Goal: Check status: Check status

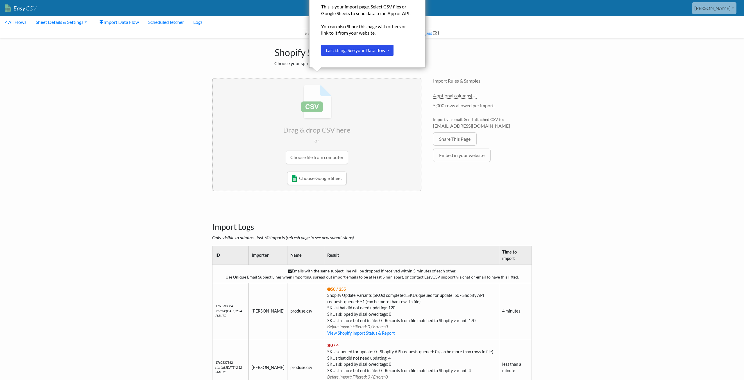
click at [139, 176] on body "Easy CSV alexandru Projects you have been added to Mbarburescu All Flows All CS…" at bounding box center [372, 240] width 744 height 480
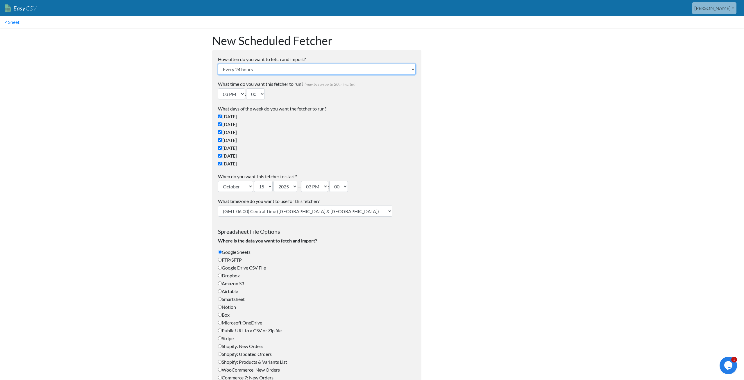
click at [218, 64] on select "Every 24 hours Every 4 hours Every hour Every 10-20 minutes Every 1 week Every …" at bounding box center [317, 69] width 198 height 11
click at [172, 116] on body "Easy CSV alexandru Projects you have been added to Mbarburescu All Flows All CS…" at bounding box center [372, 238] width 744 height 476
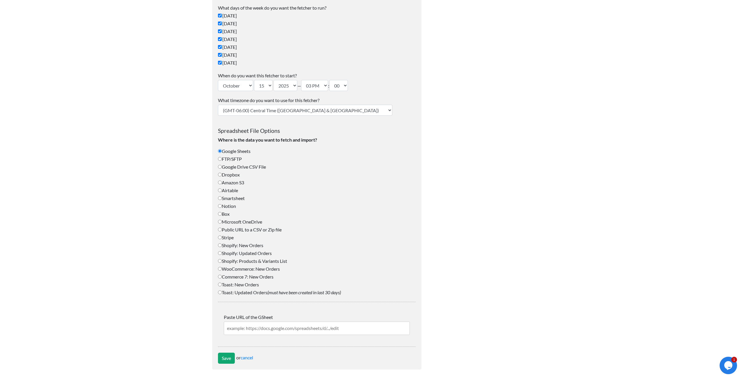
scroll to position [71, 0]
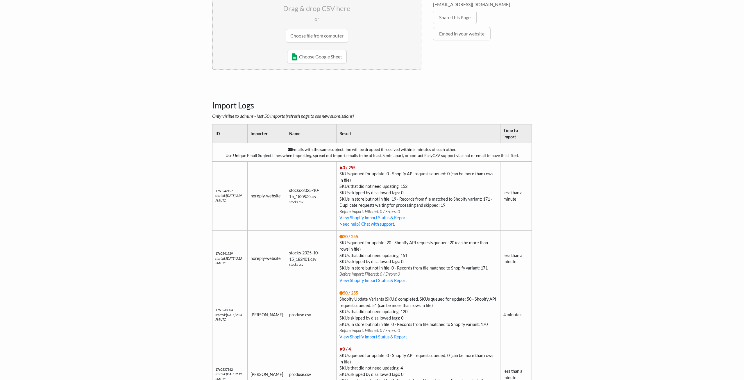
scroll to position [100, 0]
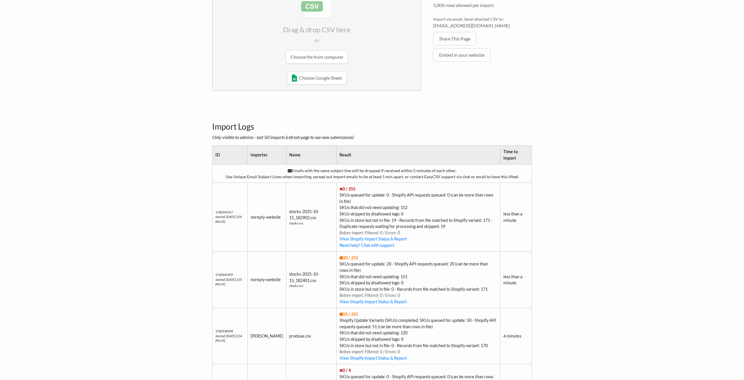
click at [134, 148] on body "Easy CSV [PERSON_NAME] Projects you have been added to [PERSON_NAME] All Flows …" at bounding box center [372, 205] width 744 height 611
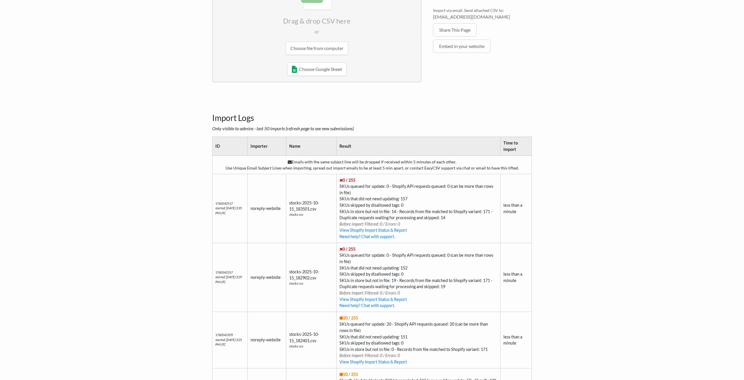
scroll to position [178, 0]
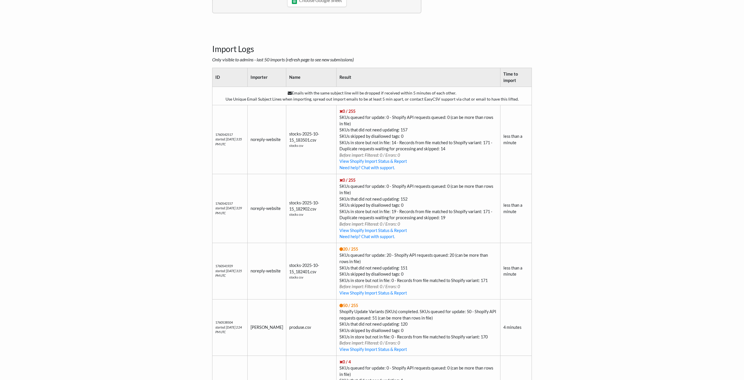
drag, startPoint x: 278, startPoint y: 94, endPoint x: 452, endPoint y: 107, distance: 174.5
click at [452, 107] on tbody "Emails with the same subject line will be dropped if received within 5 minutes …" at bounding box center [371, 252] width 319 height 331
click at [459, 107] on td "0 / 255 SKUs queued for update: 0 - Shopify API requests queued: 0 (can be more…" at bounding box center [418, 139] width 164 height 69
drag, startPoint x: 472, startPoint y: 107, endPoint x: 515, endPoint y: 99, distance: 44.0
click at [515, 99] on tbody "Emails with the same subject line will be dropped if received within 5 minutes …" at bounding box center [371, 252] width 319 height 331
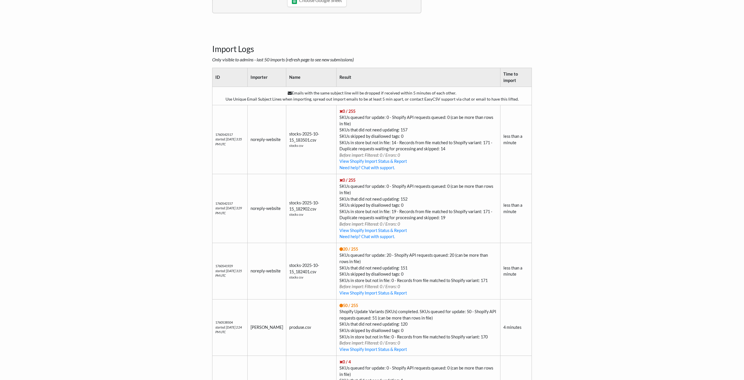
click at [325, 97] on td "Emails with the same subject line will be dropped if received within 5 minutes …" at bounding box center [371, 96] width 319 height 18
drag, startPoint x: 295, startPoint y: 93, endPoint x: 538, endPoint y: 101, distance: 243.1
click at [538, 101] on body "Easy CSV alexandru Projects you have been added to Mbarburescu All Flows All CS…" at bounding box center [372, 134] width 744 height 624
copy td "Emails with the same subject line will be dropped if received within 5 minutes …"
click at [612, 135] on body "Easy CSV alexandru Projects you have been added to Mbarburescu All Flows All CS…" at bounding box center [372, 134] width 744 height 624
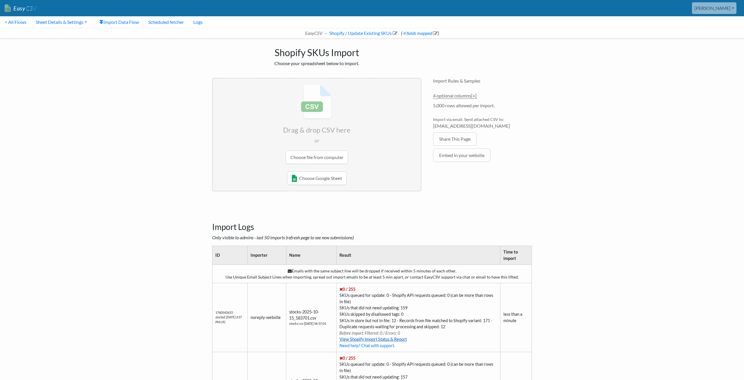
click at [398, 340] on link "View Shopify Import Status & Report" at bounding box center [372, 339] width 67 height 5
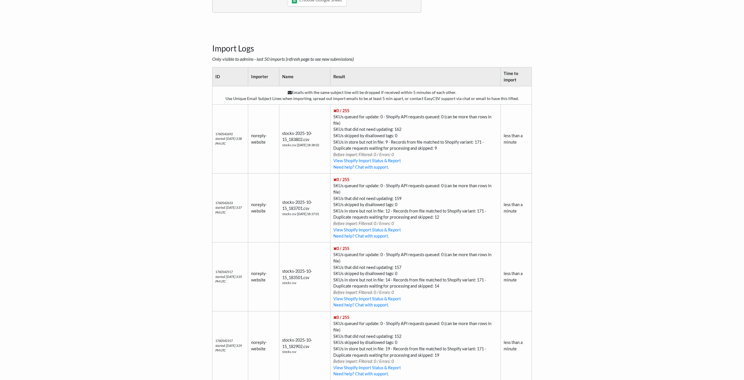
scroll to position [267, 0]
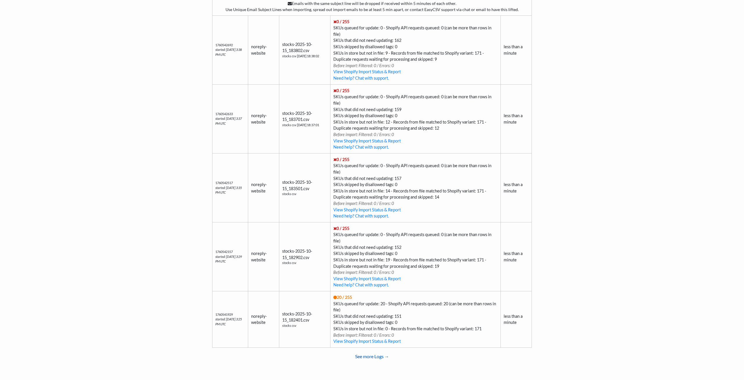
click at [379, 357] on link "See more Logs →" at bounding box center [372, 356] width 320 height 12
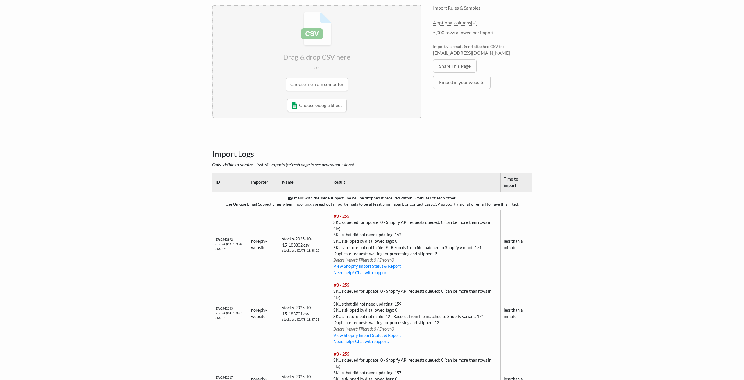
scroll to position [148, 0]
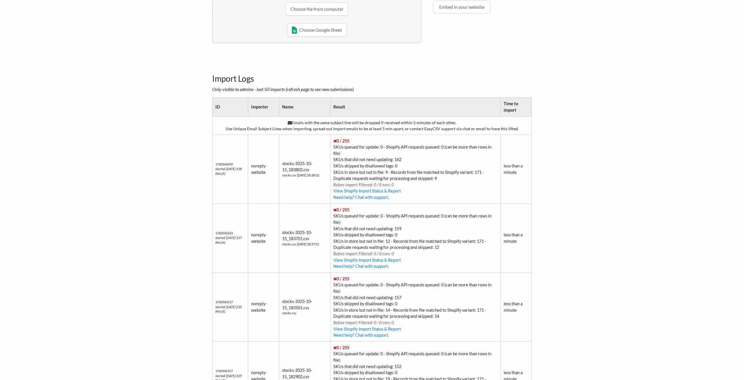
click at [198, 193] on body "Easy CSV [PERSON_NAME] Projects you have been added to [PERSON_NAME] All Flows …" at bounding box center [372, 173] width 744 height 643
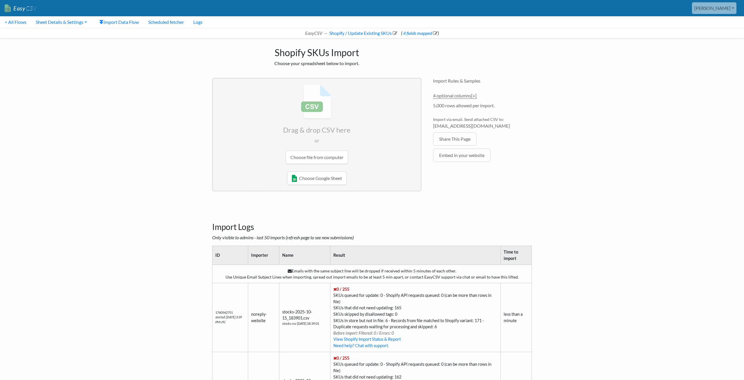
scroll to position [148, 0]
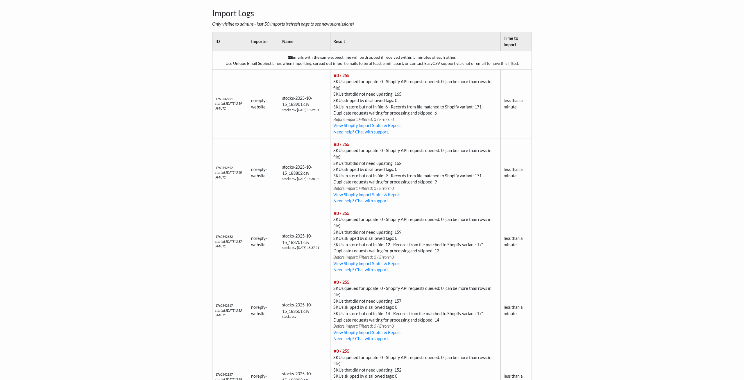
scroll to position [191, 0]
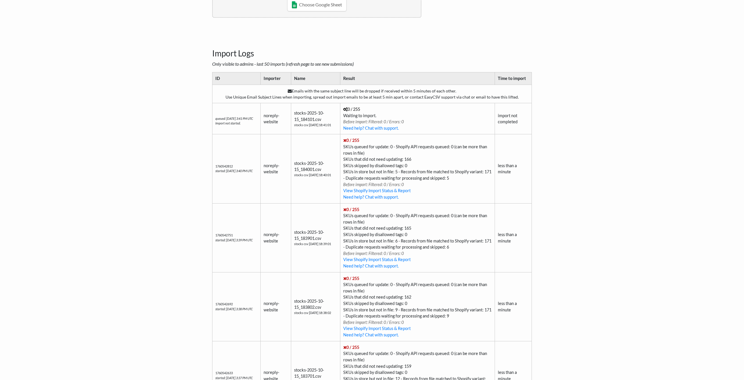
scroll to position [161, 0]
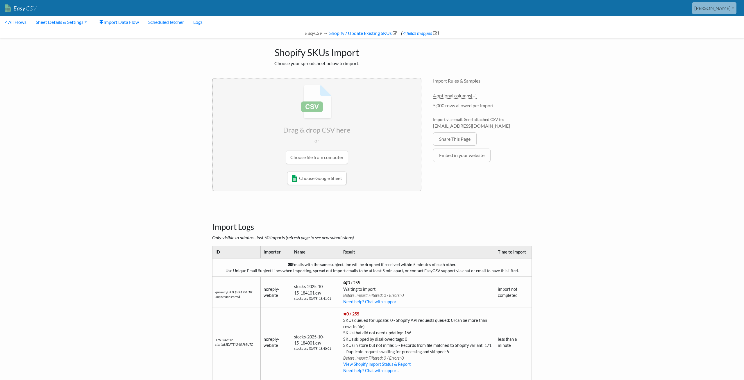
scroll to position [161, 0]
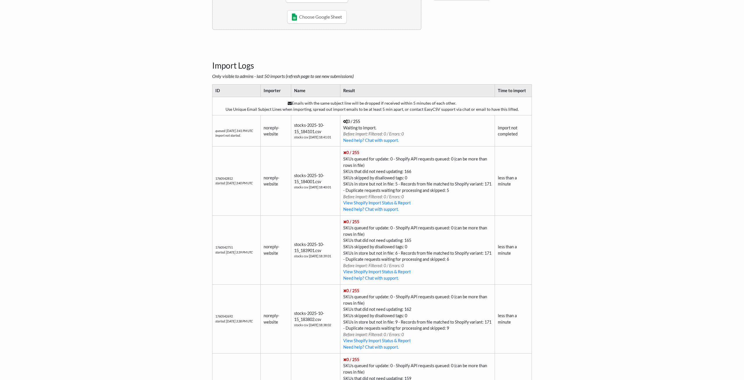
scroll to position [43, 0]
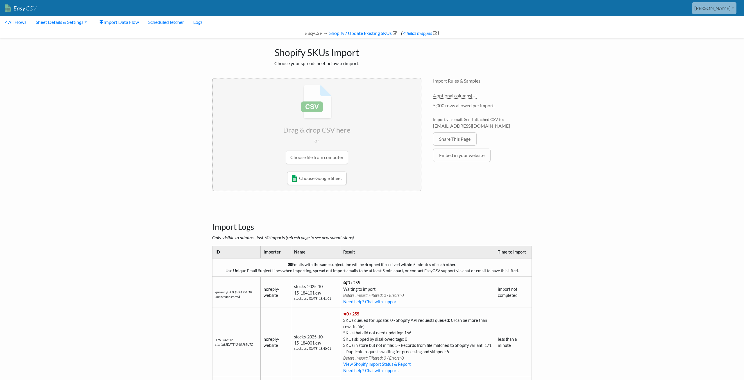
scroll to position [43, 0]
click at [82, 21] on link "Sheet Details & Settings" at bounding box center [61, 22] width 60 height 12
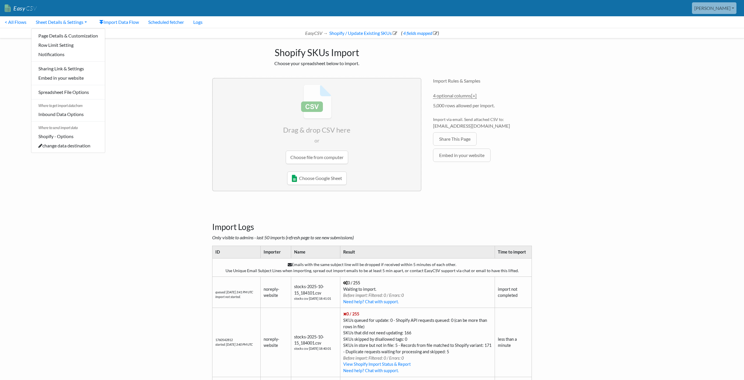
click at [151, 99] on body "Easy CSV [PERSON_NAME] Projects you have been added to [PERSON_NAME] All Flows …" at bounding box center [372, 305] width 744 height 611
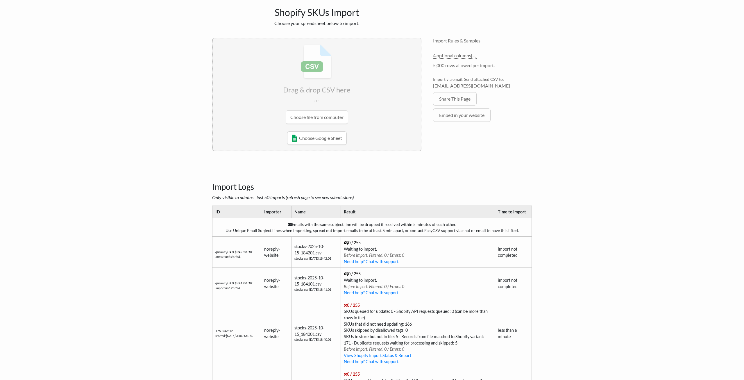
scroll to position [59, 0]
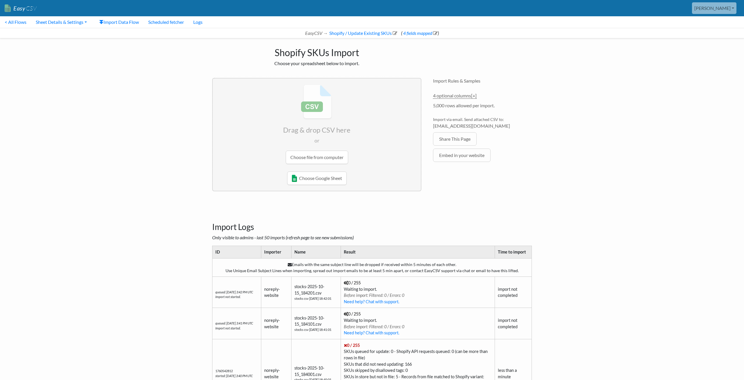
scroll to position [59, 0]
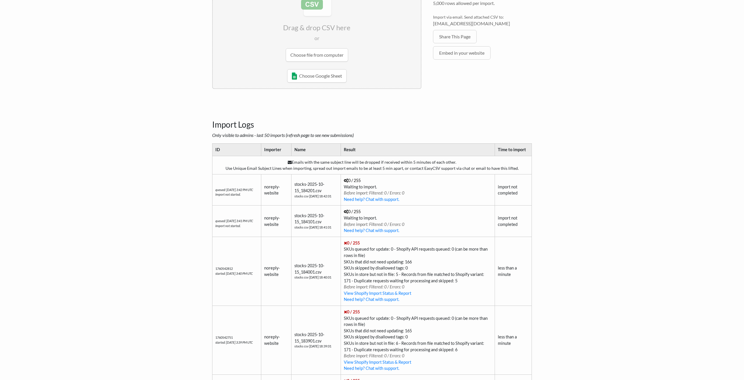
scroll to position [148, 0]
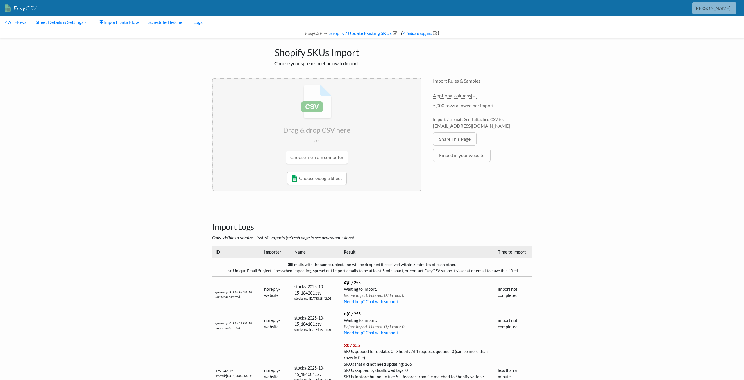
scroll to position [148, 0]
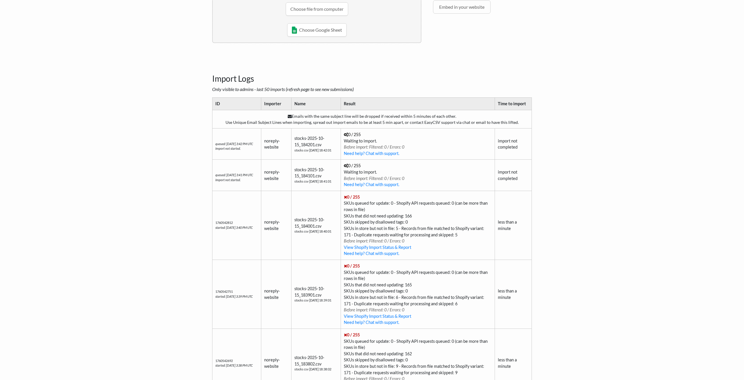
scroll to position [148, 0]
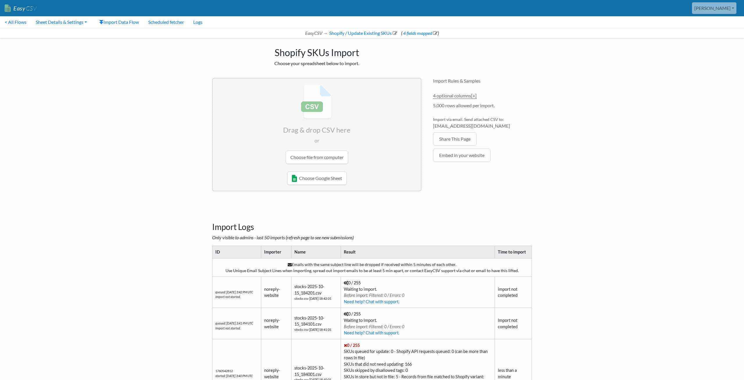
scroll to position [148, 0]
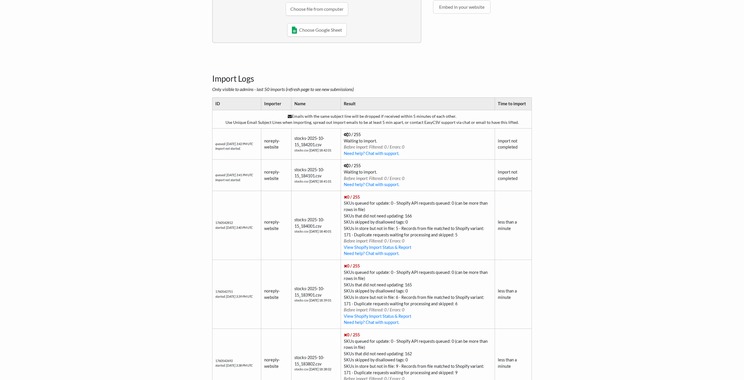
click at [178, 324] on body "Easy CSV [PERSON_NAME] Projects you have been added to [PERSON_NAME] All Flows …" at bounding box center [372, 139] width 744 height 574
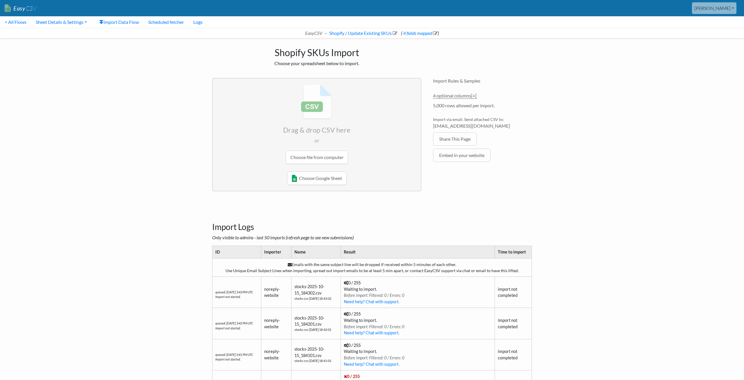
scroll to position [148, 0]
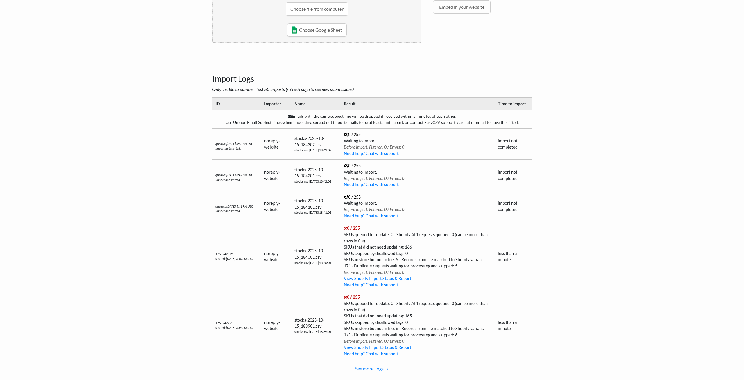
click at [134, 227] on body "Easy CSV alexandru Projects you have been added to Mbarburescu All Flows All CS…" at bounding box center [372, 120] width 744 height 536
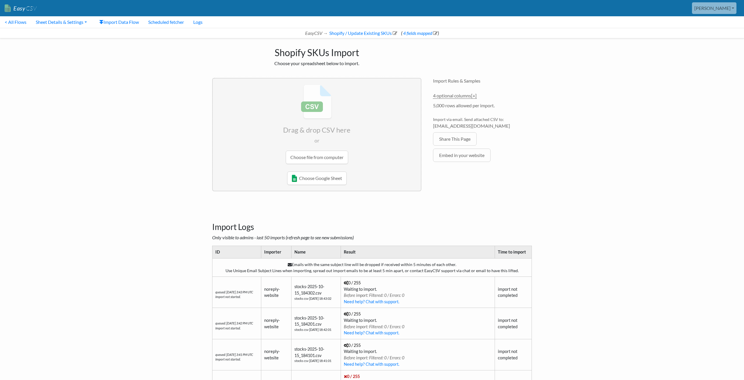
scroll to position [148, 0]
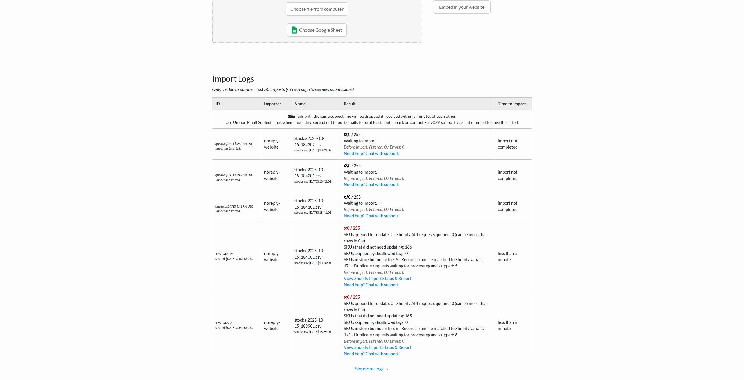
click at [101, 316] on body "Easy CSV alexandru Projects you have been added to Mbarburescu All Flows All CS…" at bounding box center [372, 120] width 744 height 536
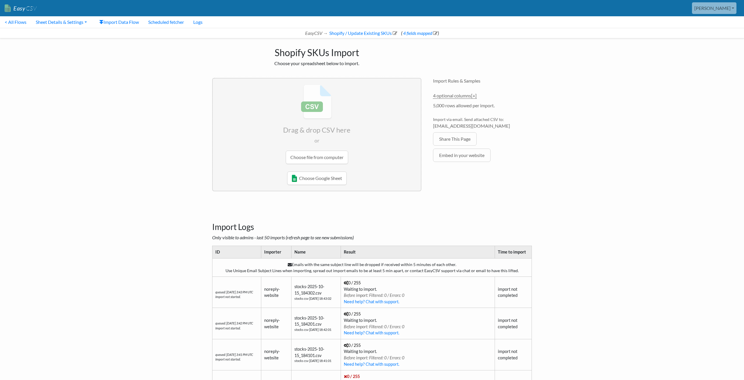
scroll to position [148, 0]
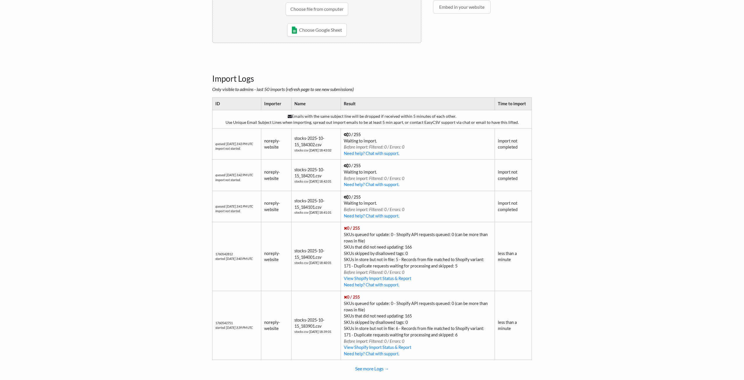
click at [225, 155] on td "queued: 10/15/2025 3:43 PM UTC Import not started." at bounding box center [236, 143] width 49 height 31
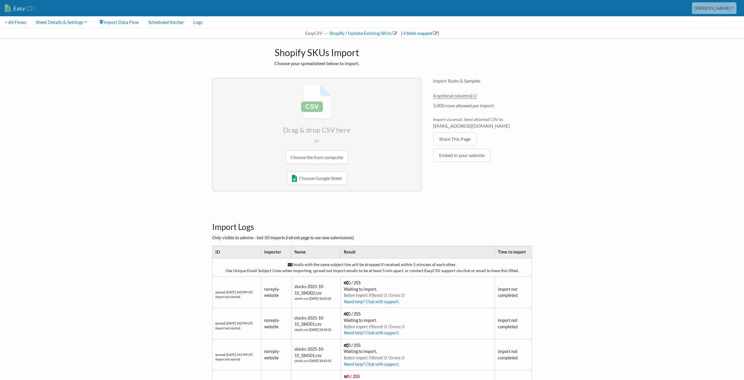
scroll to position [148, 0]
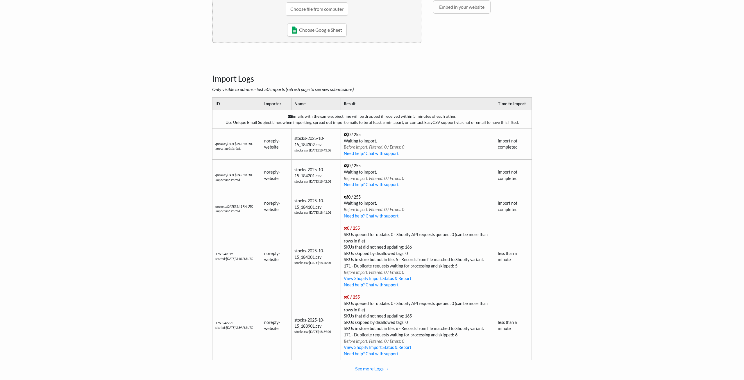
click at [129, 218] on body "Easy CSV [PERSON_NAME] Projects you have been added to [PERSON_NAME] All Flows …" at bounding box center [372, 120] width 744 height 536
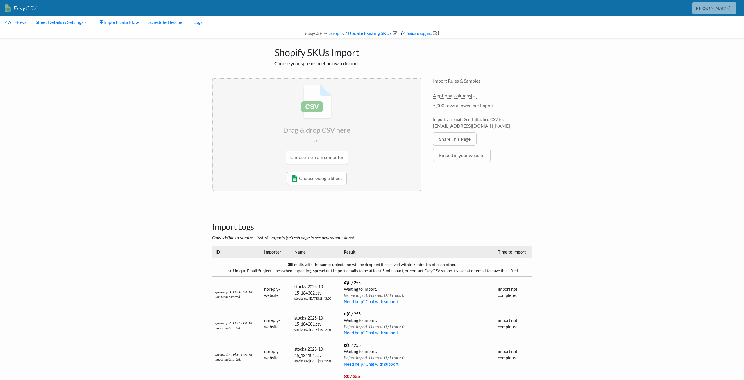
scroll to position [148, 0]
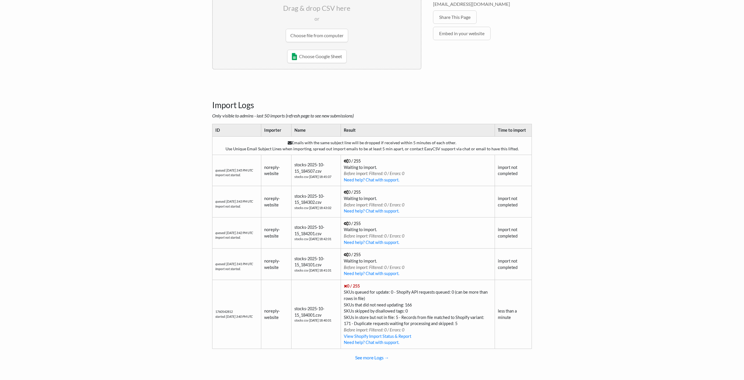
scroll to position [123, 0]
click at [114, 239] on body "Easy CSV [PERSON_NAME] Projects you have been added to [PERSON_NAME] All Flows …" at bounding box center [372, 126] width 744 height 498
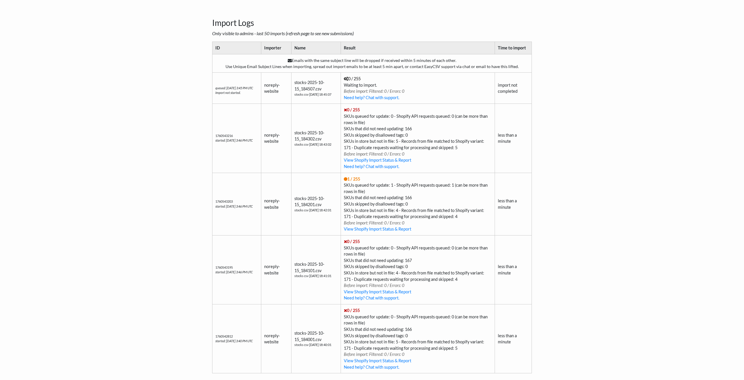
scroll to position [212, 0]
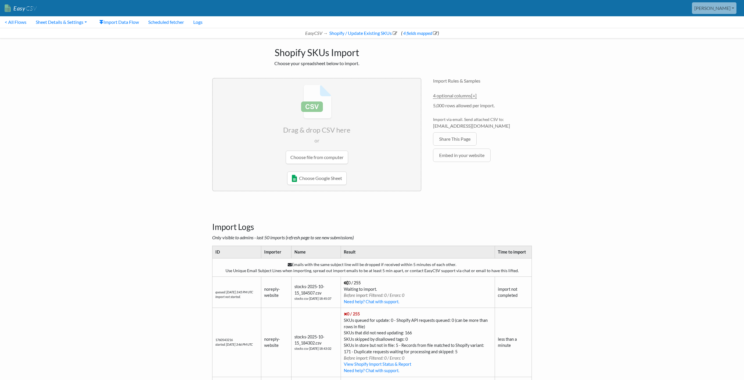
scroll to position [212, 0]
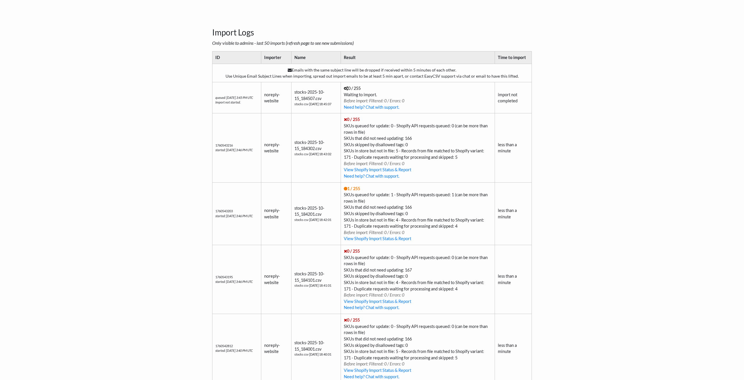
scroll to position [182, 0]
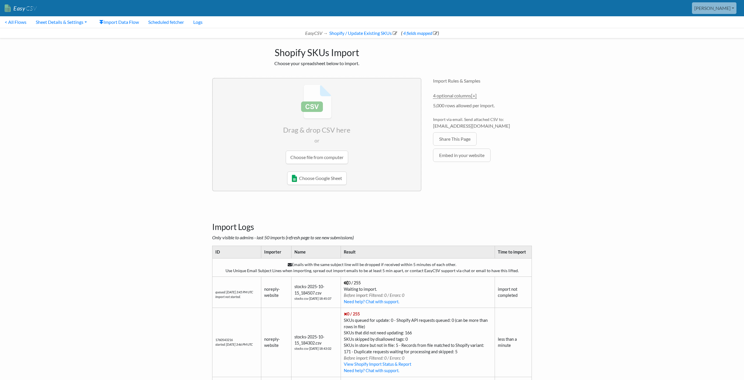
scroll to position [182, 0]
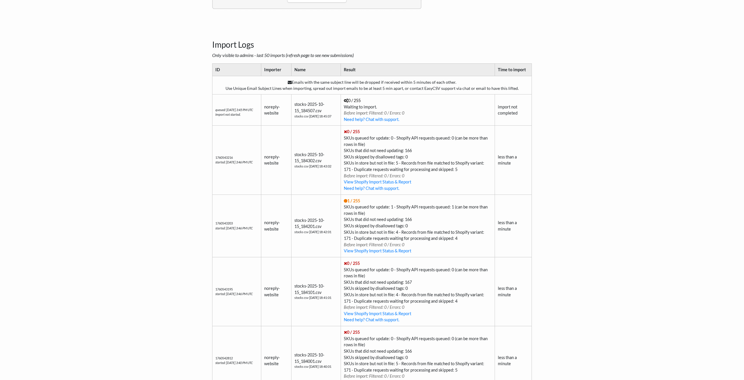
click at [166, 238] on body "Easy CSV [PERSON_NAME] Projects you have been added to [PERSON_NAME] All Flows …" at bounding box center [372, 120] width 744 height 605
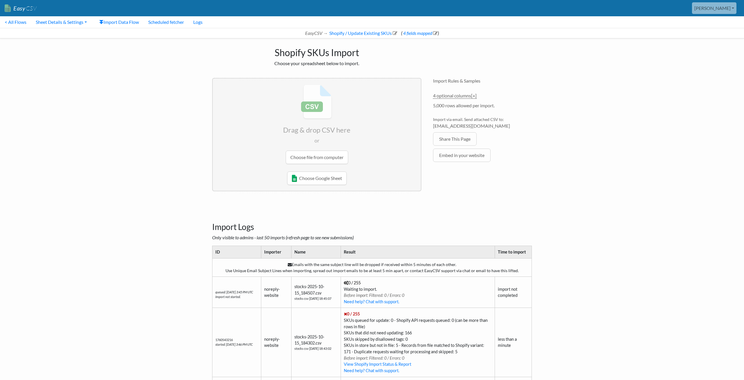
scroll to position [182, 0]
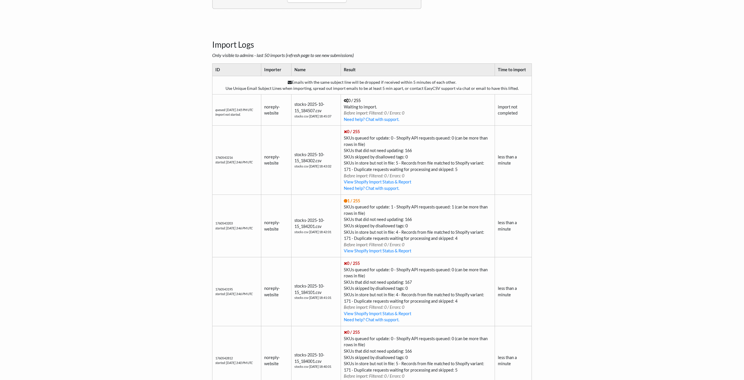
click at [120, 211] on body "Easy CSV [PERSON_NAME] Projects you have been added to [PERSON_NAME] All Flows …" at bounding box center [372, 120] width 744 height 605
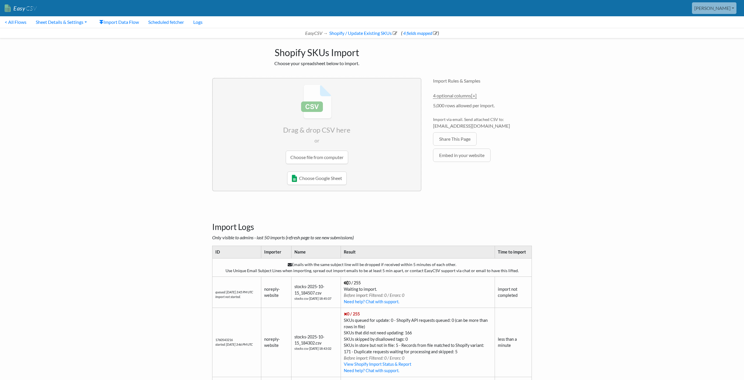
scroll to position [182, 0]
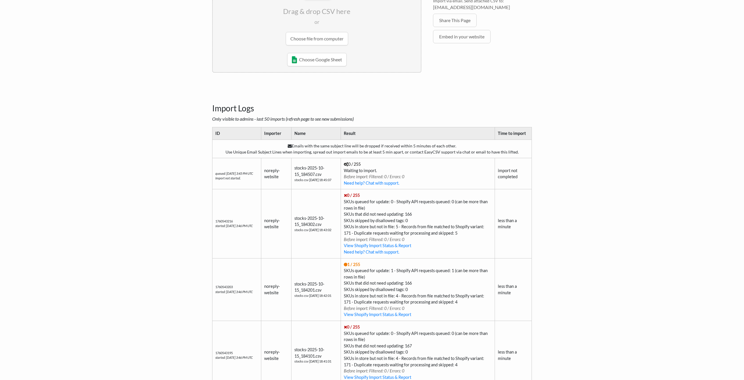
scroll to position [148, 0]
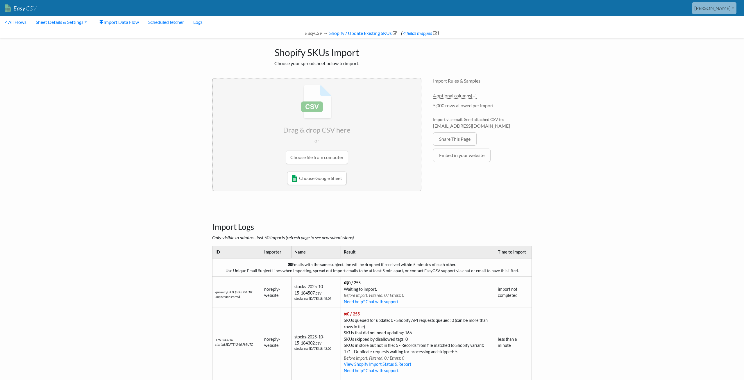
scroll to position [148, 0]
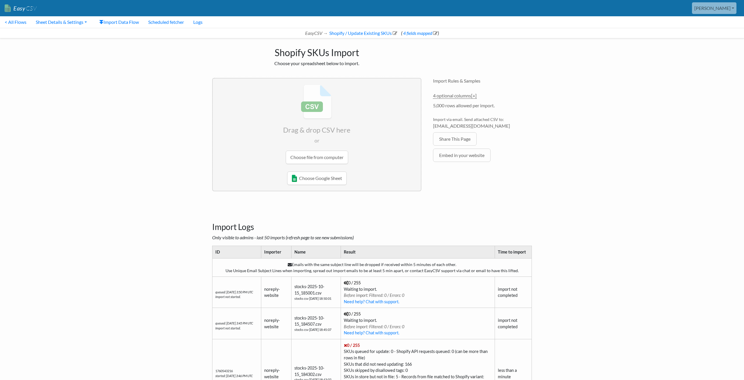
scroll to position [148, 0]
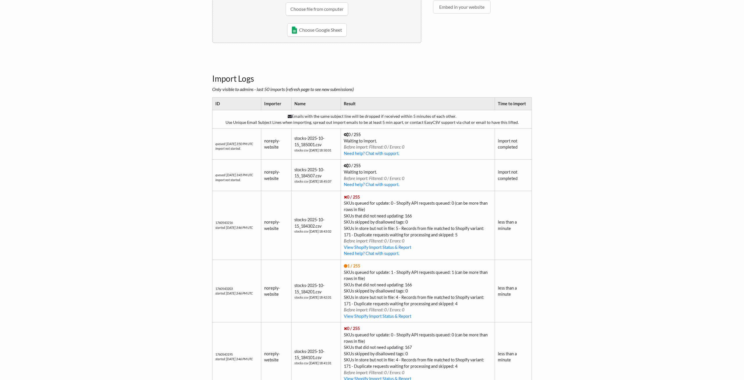
scroll to position [148, 0]
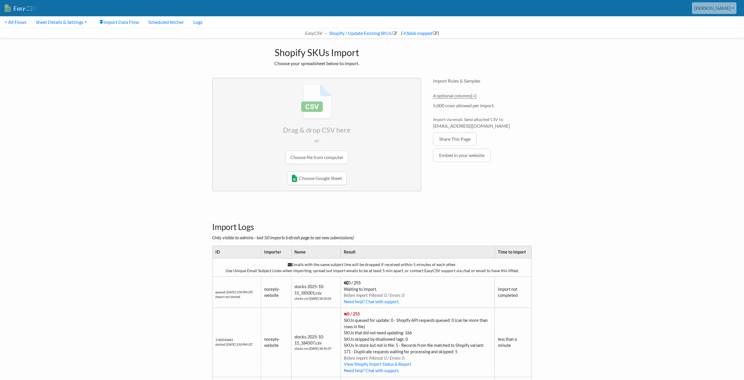
scroll to position [148, 0]
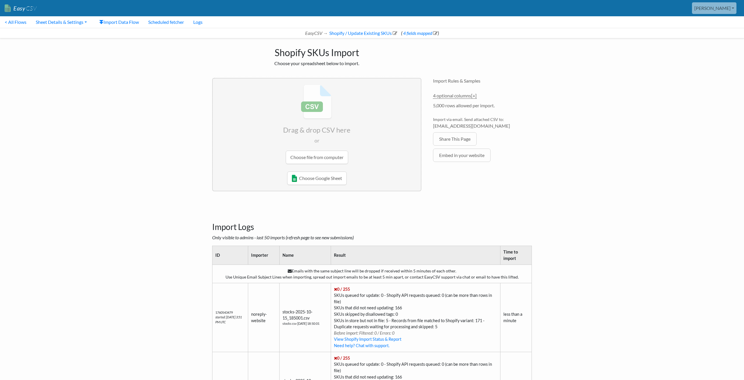
scroll to position [148, 0]
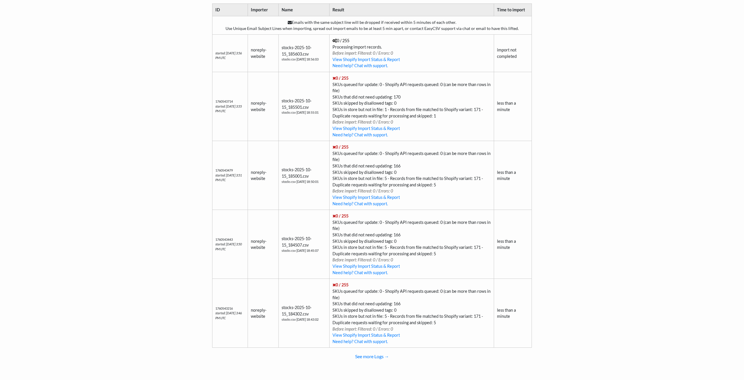
scroll to position [242, 0]
click at [376, 358] on link "See more Logs →" at bounding box center [372, 356] width 320 height 12
